Goal: Find specific page/section: Find specific page/section

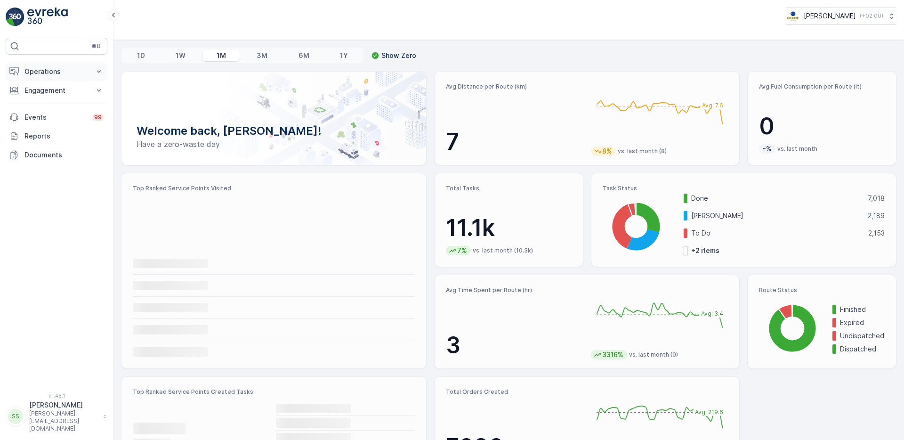
click at [65, 73] on p "Operations" at bounding box center [56, 71] width 64 height 9
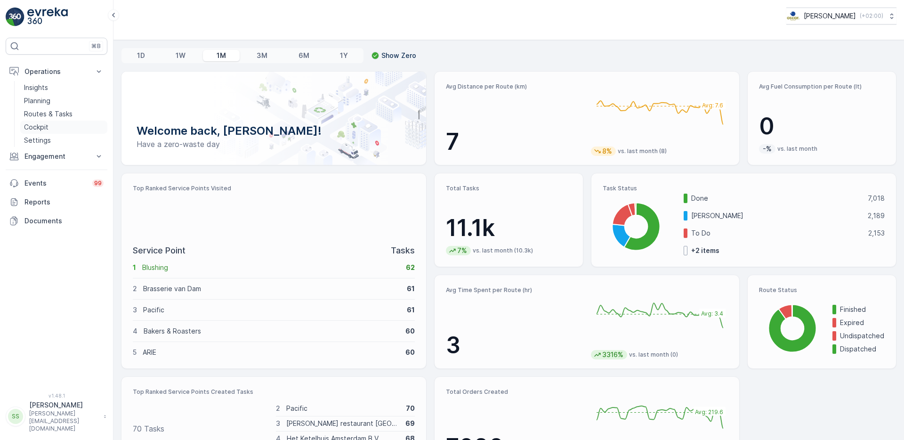
click at [42, 128] on p "Cockpit" at bounding box center [36, 126] width 24 height 9
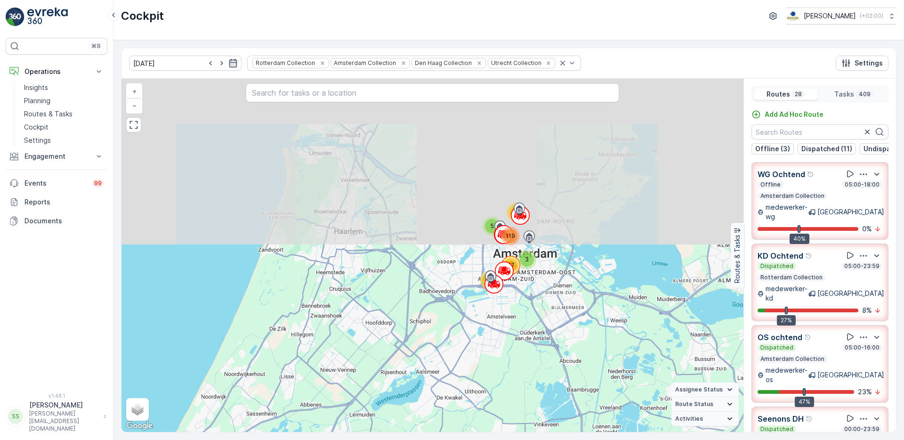
drag, startPoint x: 525, startPoint y: 221, endPoint x: 577, endPoint y: 443, distance: 227.8
click at [577, 439] on html "⌘B Operations Insights Planning Routes & Tasks Cockpit Settings Engagement Insi…" at bounding box center [452, 220] width 904 height 440
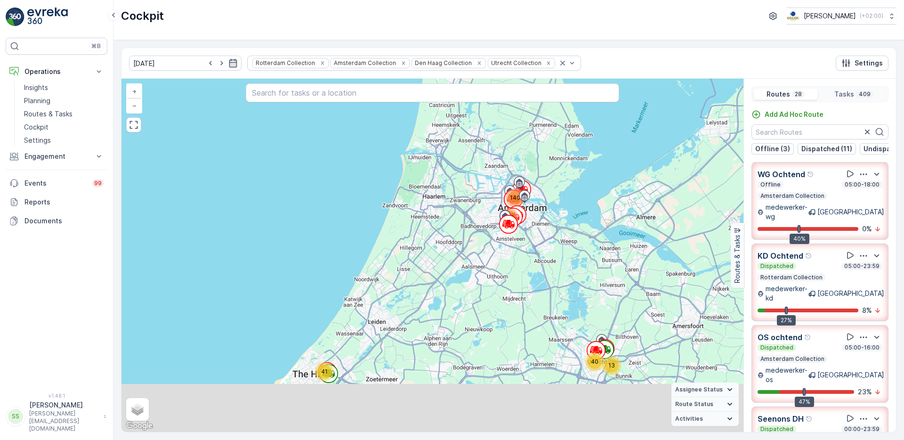
drag, startPoint x: 564, startPoint y: 318, endPoint x: 520, endPoint y: 148, distance: 175.9
click at [520, 148] on div "13 40 66 41 109 140 + − Satellite Roadmap Terrain Hybrid Leaflet Keyboard short…" at bounding box center [432, 255] width 622 height 353
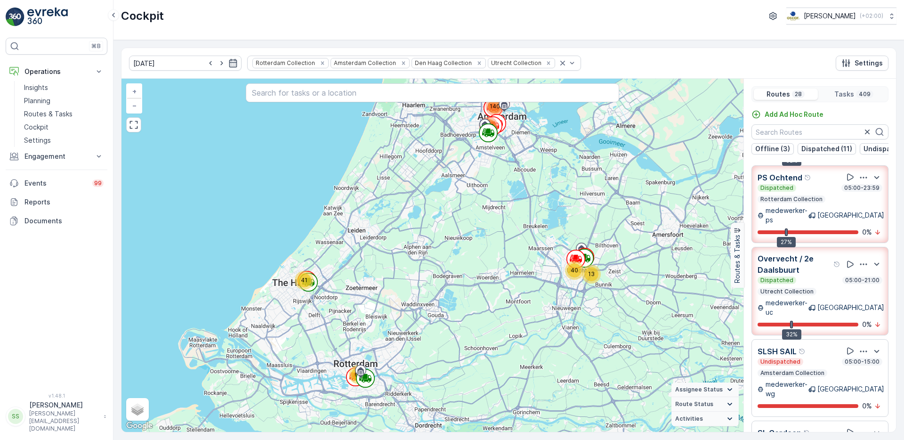
scroll to position [812, 0]
click at [40, 113] on p "Routes & Tasks" at bounding box center [48, 113] width 48 height 9
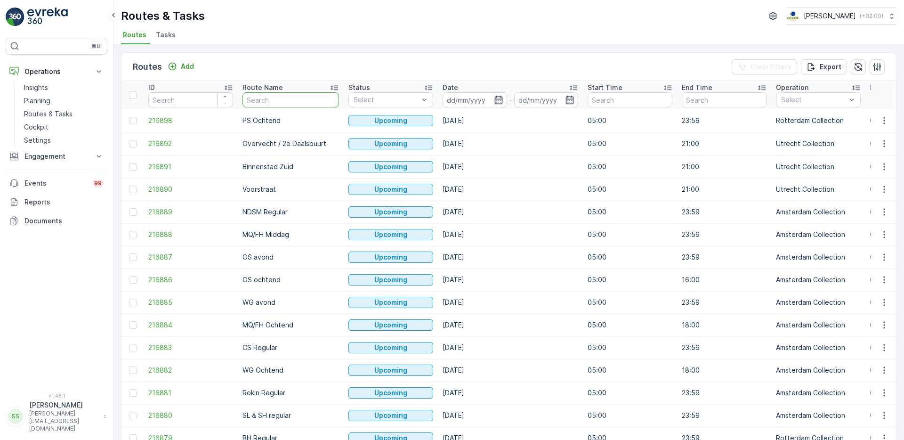
click at [298, 96] on input "text" at bounding box center [290, 99] width 97 height 15
type input "sail"
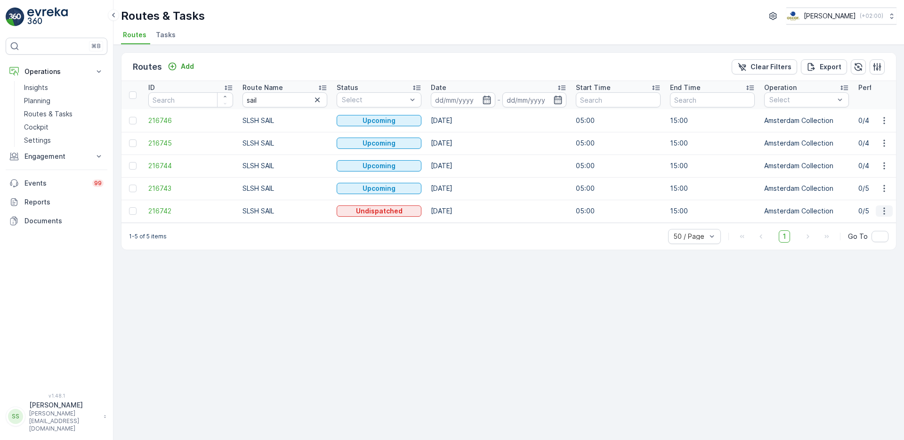
click at [882, 210] on icon "button" at bounding box center [883, 210] width 9 height 9
click at [871, 226] on span "See More Details" at bounding box center [862, 224] width 55 height 9
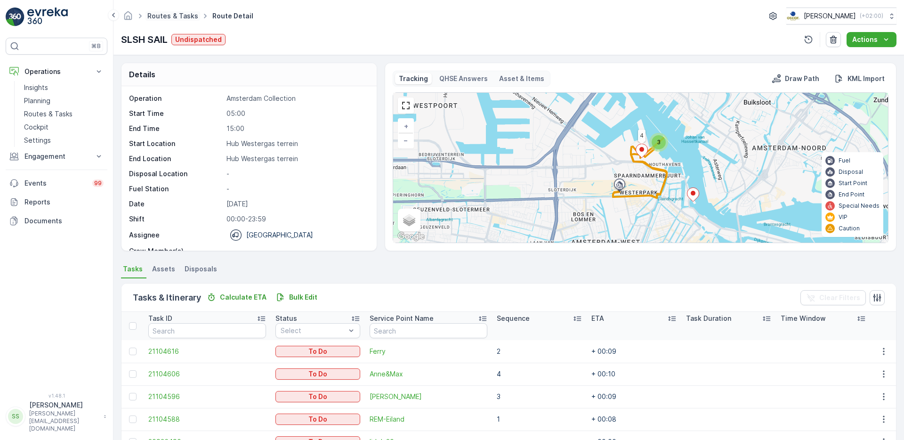
click at [174, 16] on link "Routes & Tasks" at bounding box center [172, 16] width 51 height 8
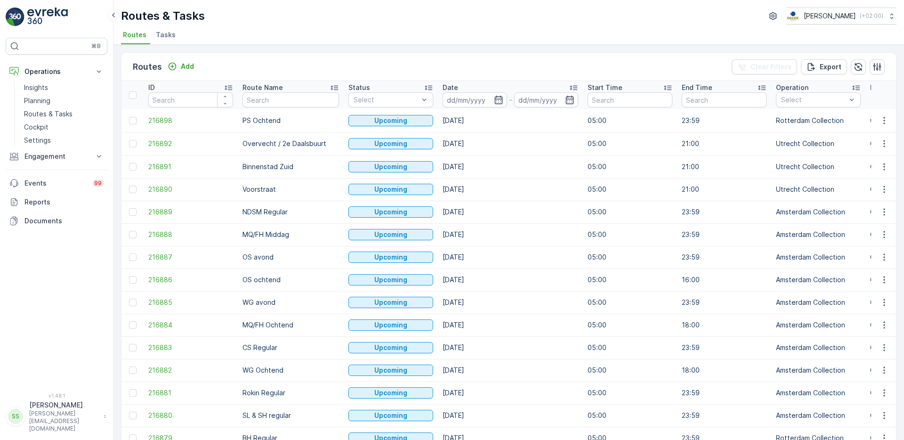
click at [291, 97] on input "text" at bounding box center [290, 99] width 97 height 15
type input "SL"
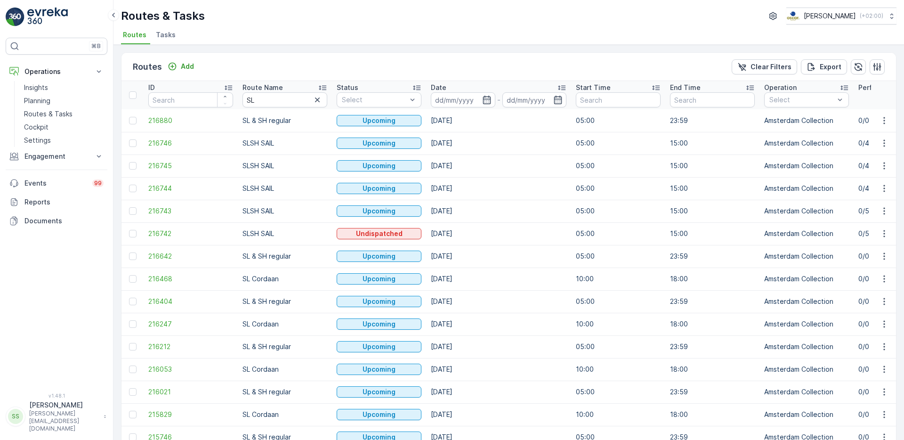
scroll to position [839, 0]
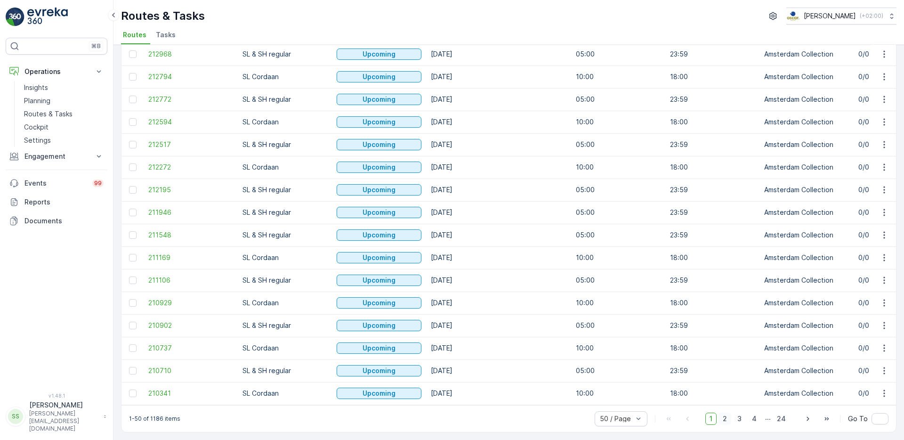
click at [726, 418] on span "2" at bounding box center [724, 418] width 13 height 12
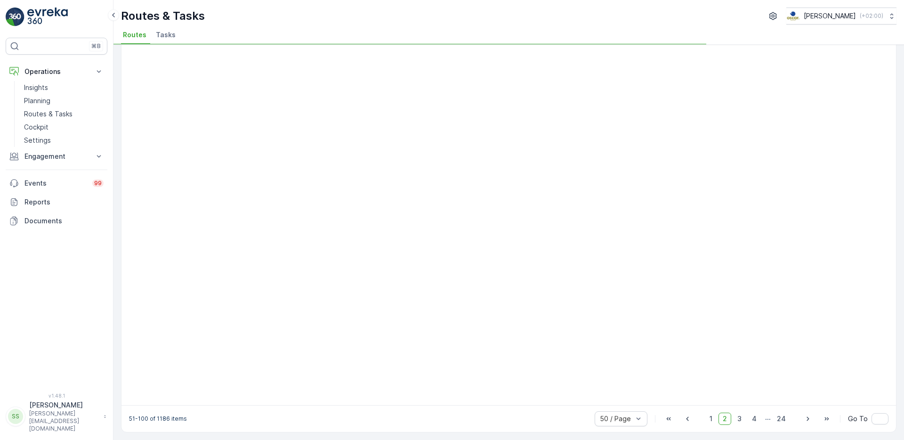
scroll to position [697, 0]
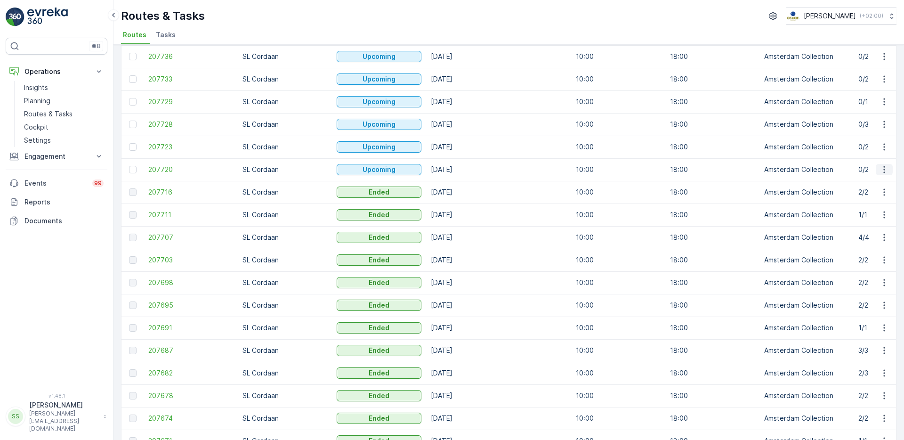
click at [879, 167] on icon "button" at bounding box center [883, 169] width 9 height 9
click at [871, 179] on span "See More Details" at bounding box center [862, 183] width 55 height 9
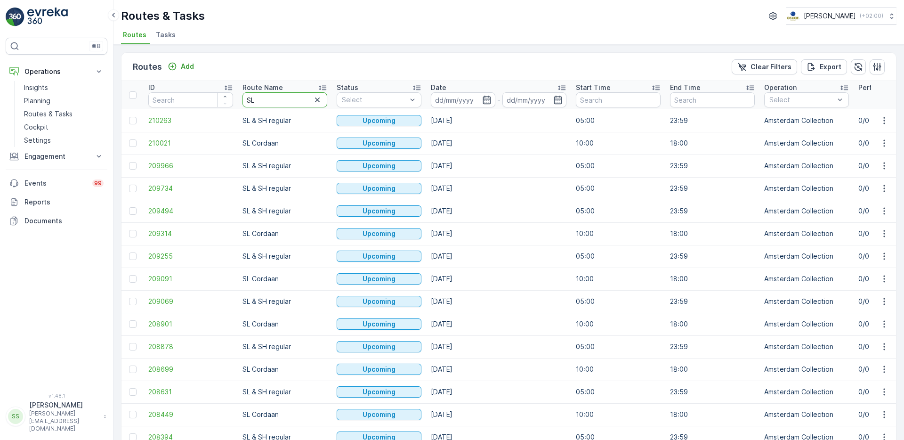
click at [266, 105] on input "SL" at bounding box center [284, 99] width 85 height 15
click at [886, 213] on icon "button" at bounding box center [883, 210] width 9 height 9
click at [871, 224] on span "See More Details" at bounding box center [862, 224] width 55 height 9
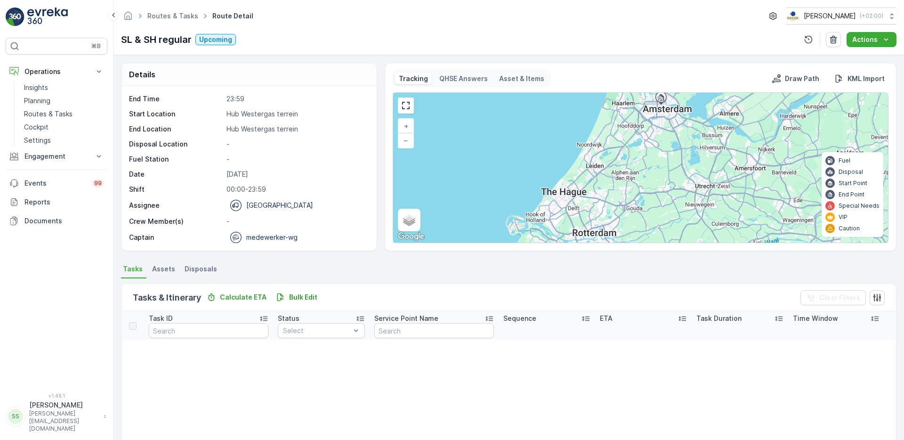
scroll to position [7, 0]
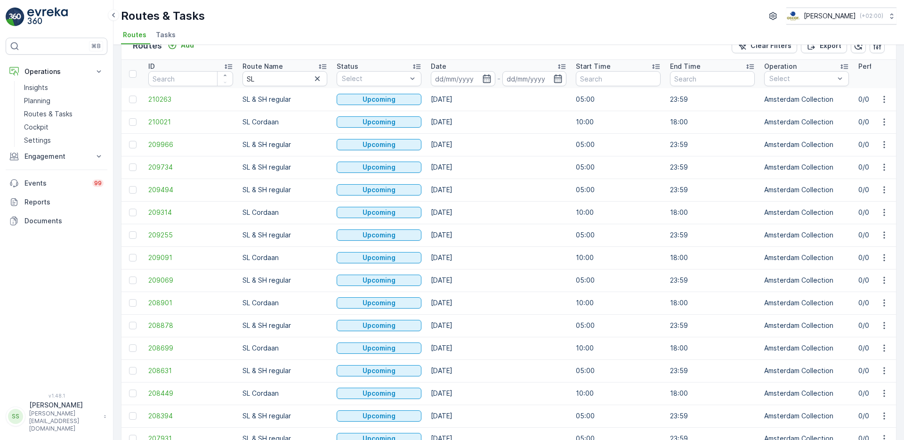
scroll to position [19, 0]
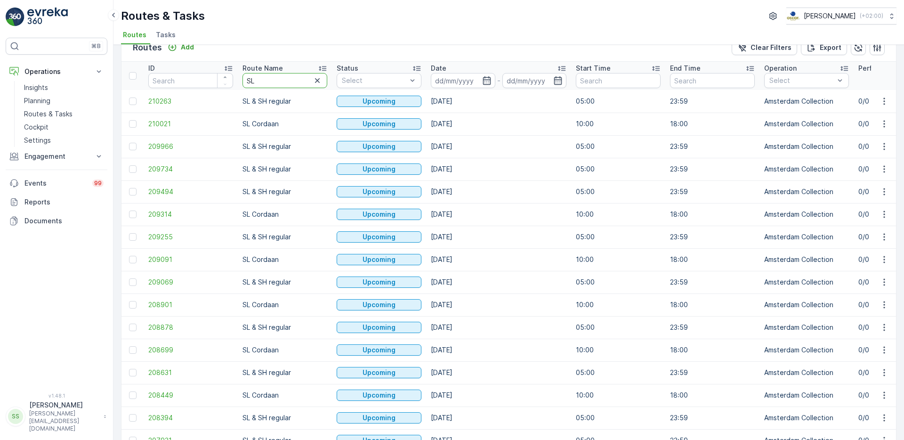
click at [284, 80] on input "SL" at bounding box center [284, 80] width 85 height 15
type input "SL&SH"
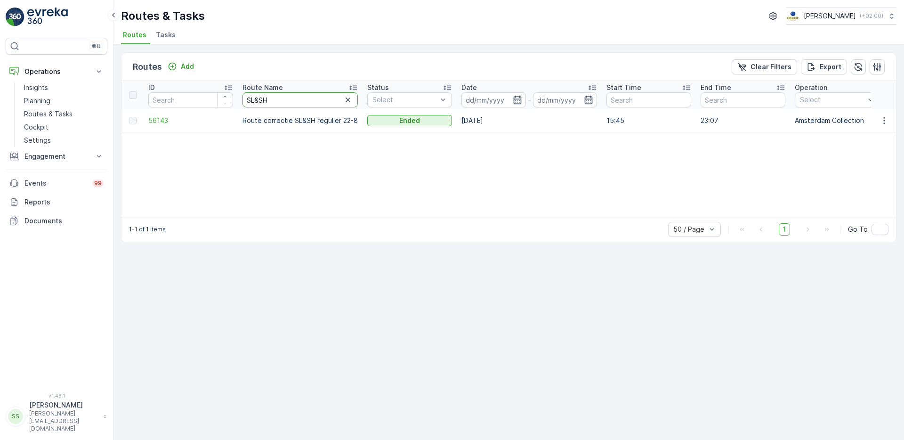
click at [281, 96] on input "SL&SH" at bounding box center [299, 99] width 115 height 15
drag, startPoint x: 281, startPoint y: 96, endPoint x: 184, endPoint y: 96, distance: 97.0
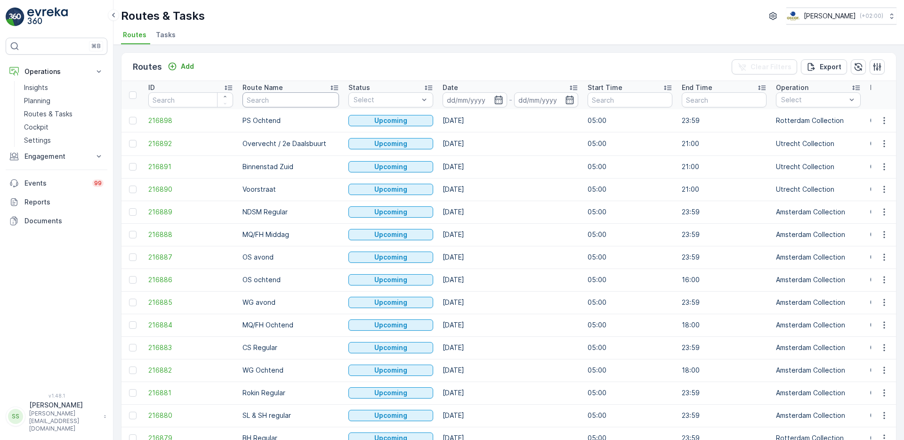
click at [284, 100] on input "text" at bounding box center [290, 99] width 97 height 15
type input "SL &"
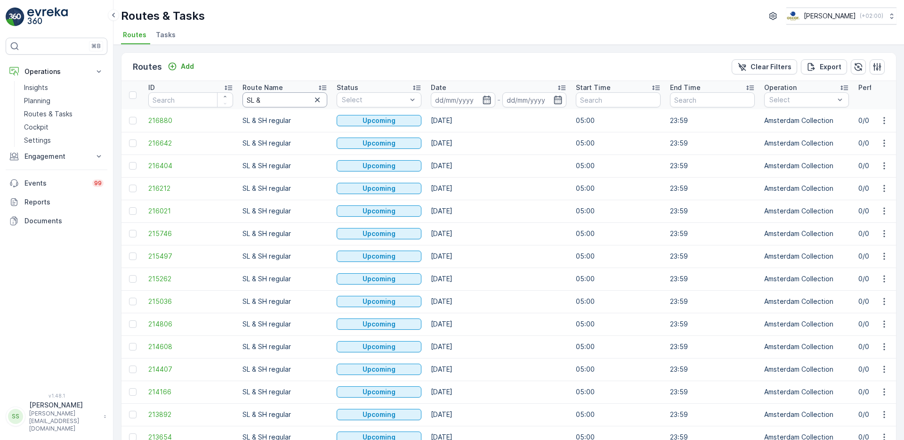
click at [286, 101] on input "SL &" at bounding box center [284, 99] width 85 height 15
type input "SL & SH"
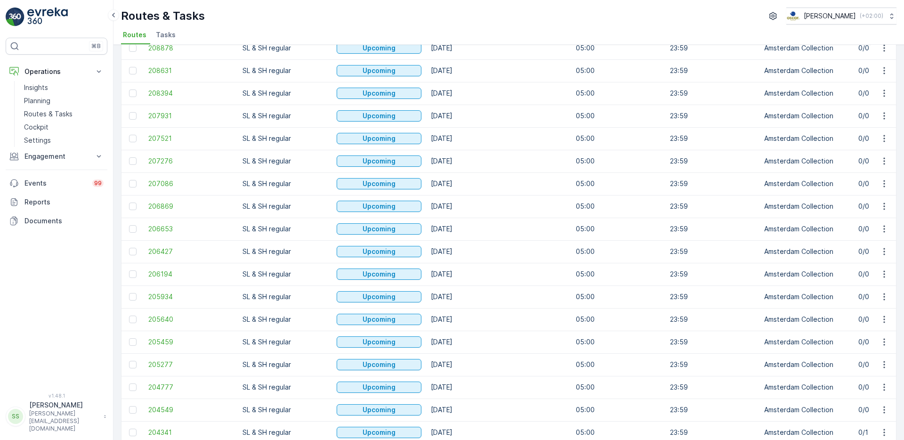
scroll to position [839, 0]
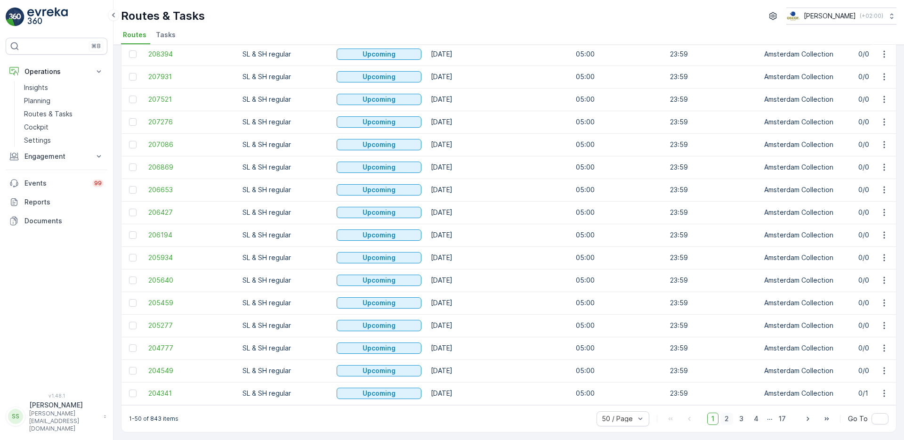
click at [728, 420] on span "2" at bounding box center [726, 418] width 13 height 12
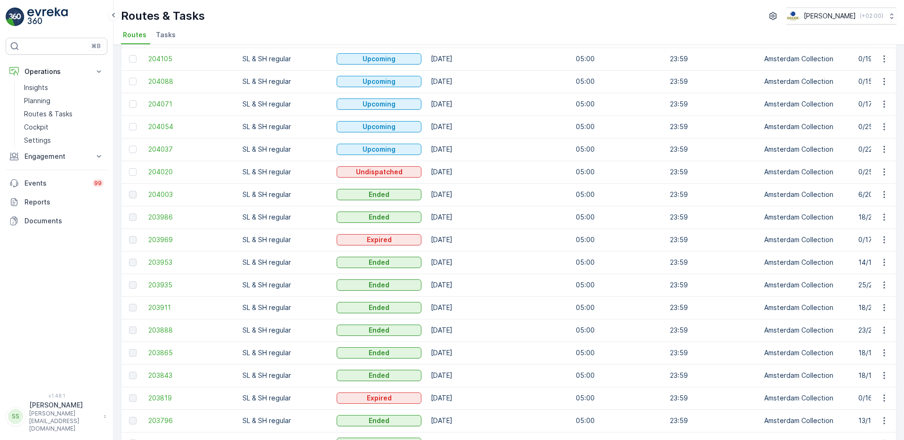
scroll to position [168, 0]
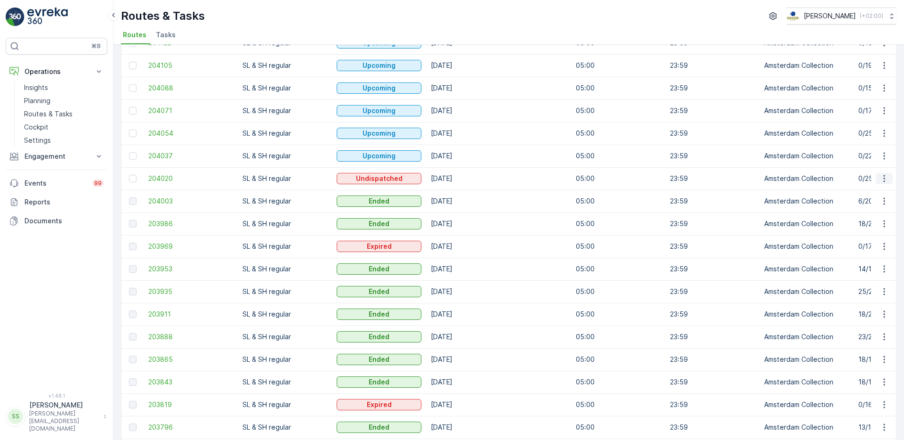
click at [883, 175] on icon "button" at bounding box center [883, 178] width 9 height 9
click at [870, 188] on span "See More Details" at bounding box center [862, 192] width 55 height 9
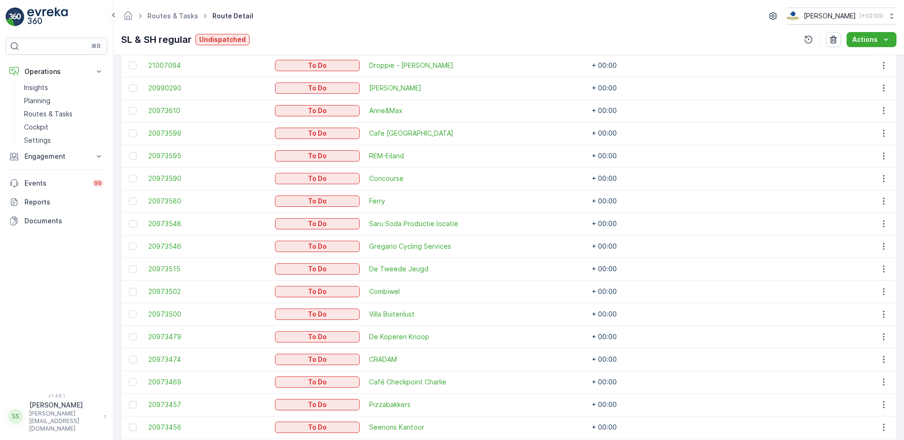
scroll to position [355, 0]
